Goal: Obtain resource: Download file/media

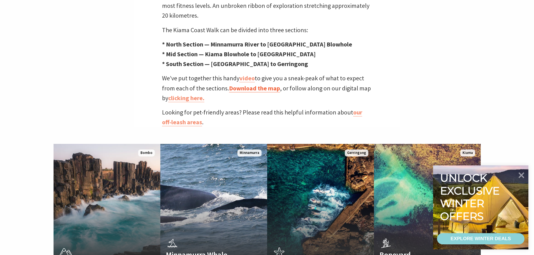
scroll to position [182, 541]
click at [262, 84] on link "Download the map" at bounding box center [254, 88] width 51 height 8
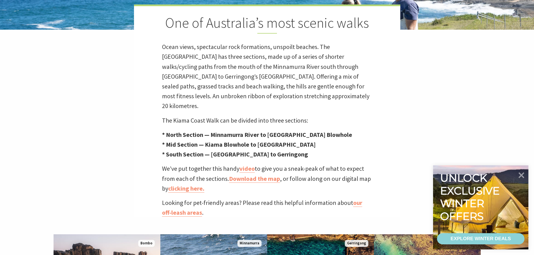
scroll to position [168, 0]
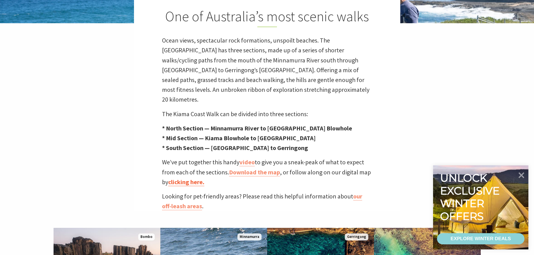
click at [181, 178] on link "clicking here." at bounding box center [186, 182] width 36 height 8
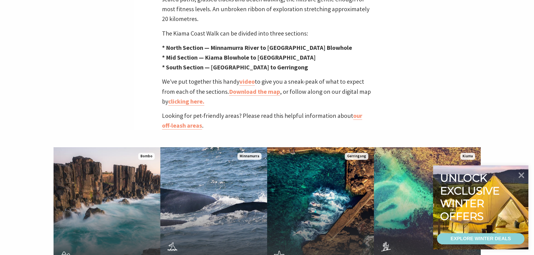
scroll to position [252, 0]
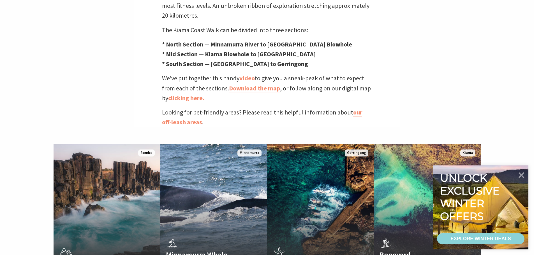
click at [257, 79] on div "One of Australia’s most scenic walks Ocean views, spectacular rock formations, …" at bounding box center [267, 20] width 266 height 213
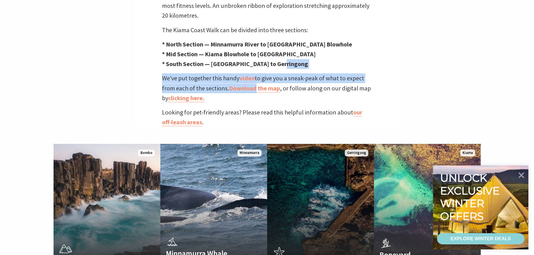
click at [278, 252] on div "Ocean Pools Kiama's scenic, sheltered harbour and ocean pools Read More" at bounding box center [312, 259] width 91 height 27
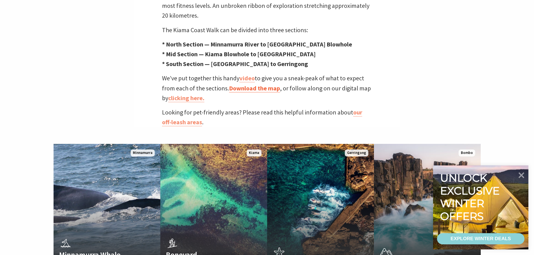
scroll to position [182, 541]
click at [179, 94] on link "clicking here." at bounding box center [186, 98] width 36 height 8
